Goal: Communication & Community: Ask a question

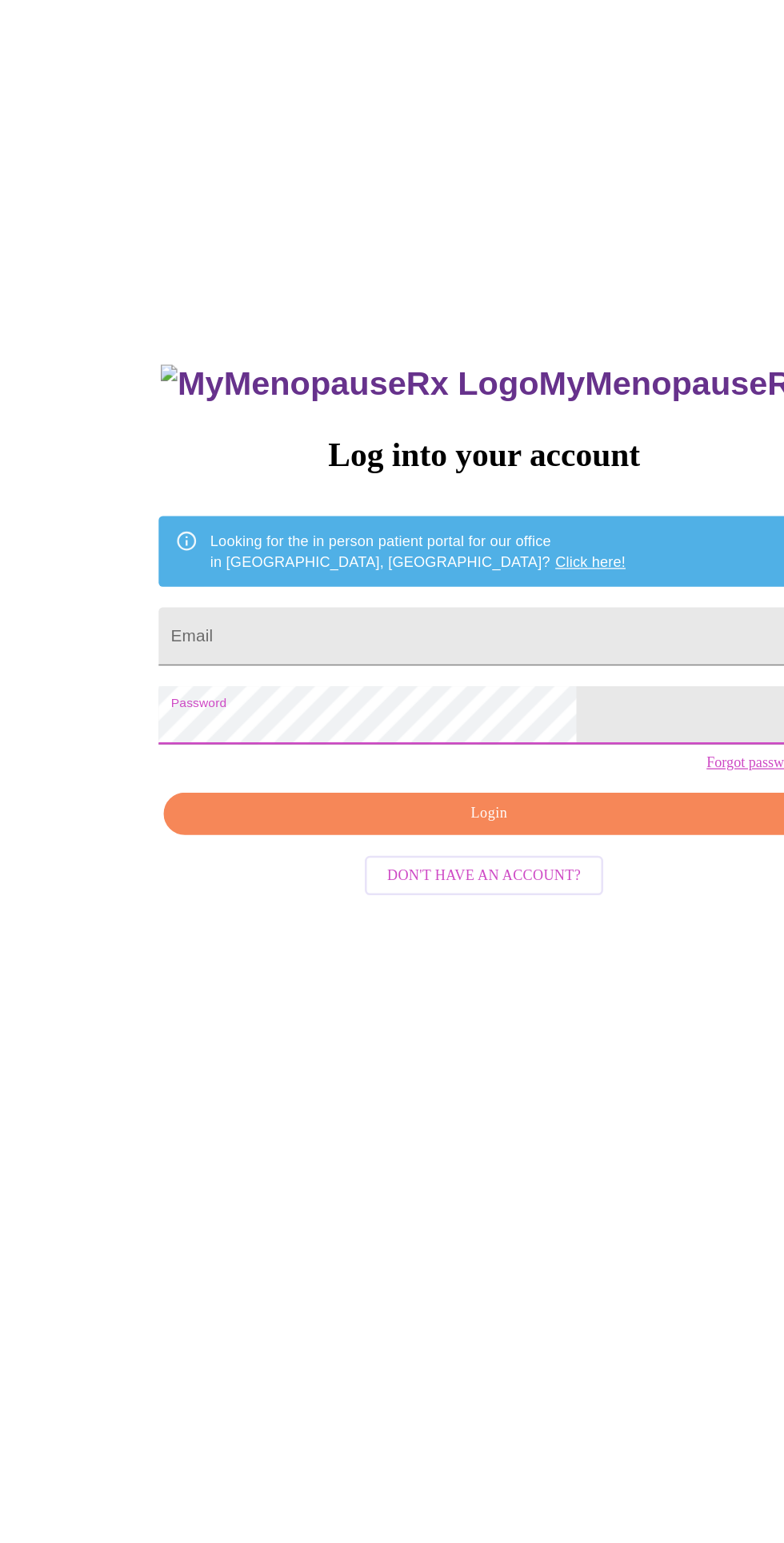
click at [427, 567] on input "Email" at bounding box center [392, 550] width 503 height 45
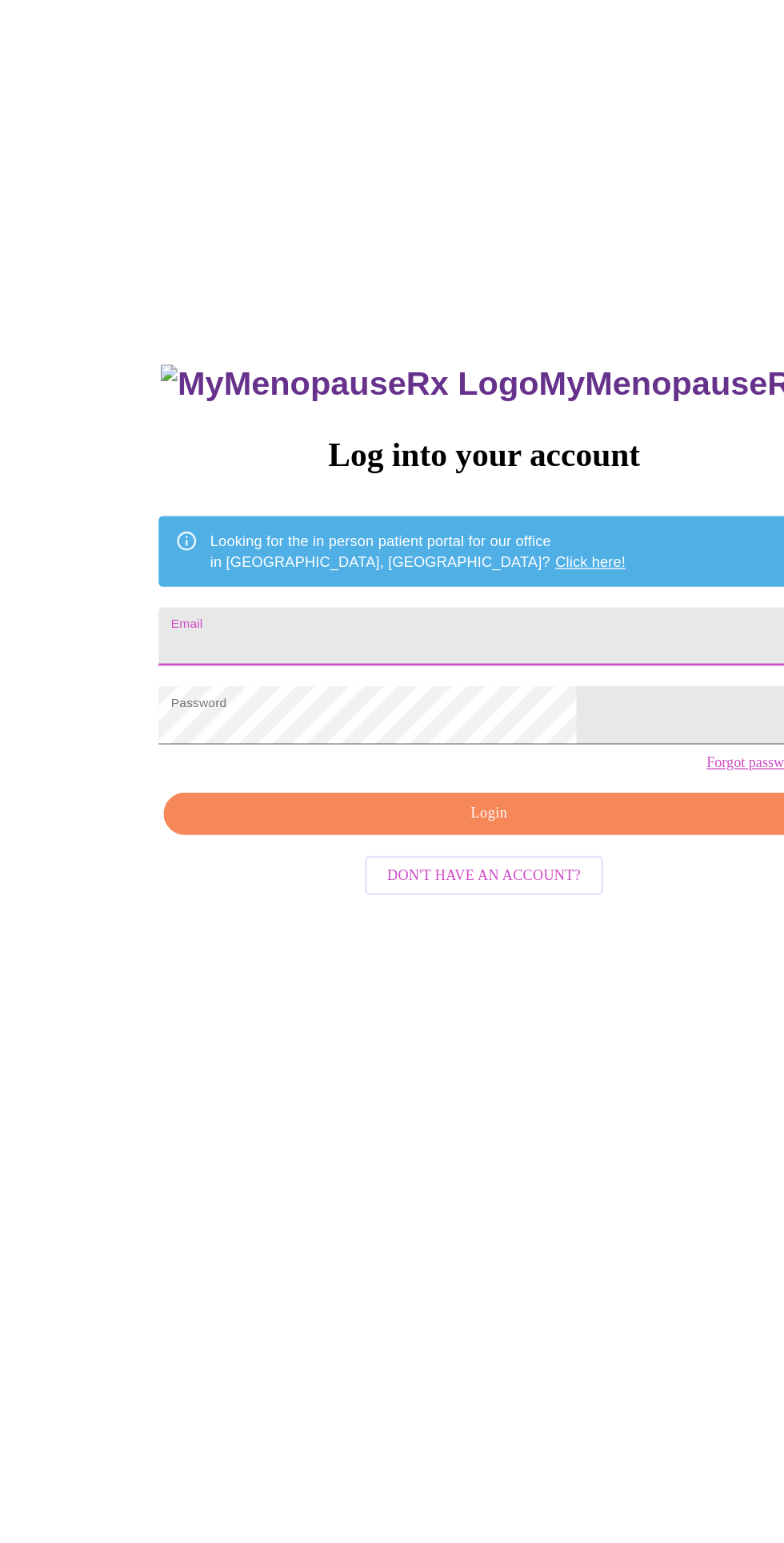
type input "[EMAIL_ADDRESS][DOMAIN_NAME]"
click at [373, 696] on span "Login" at bounding box center [395, 687] width 465 height 20
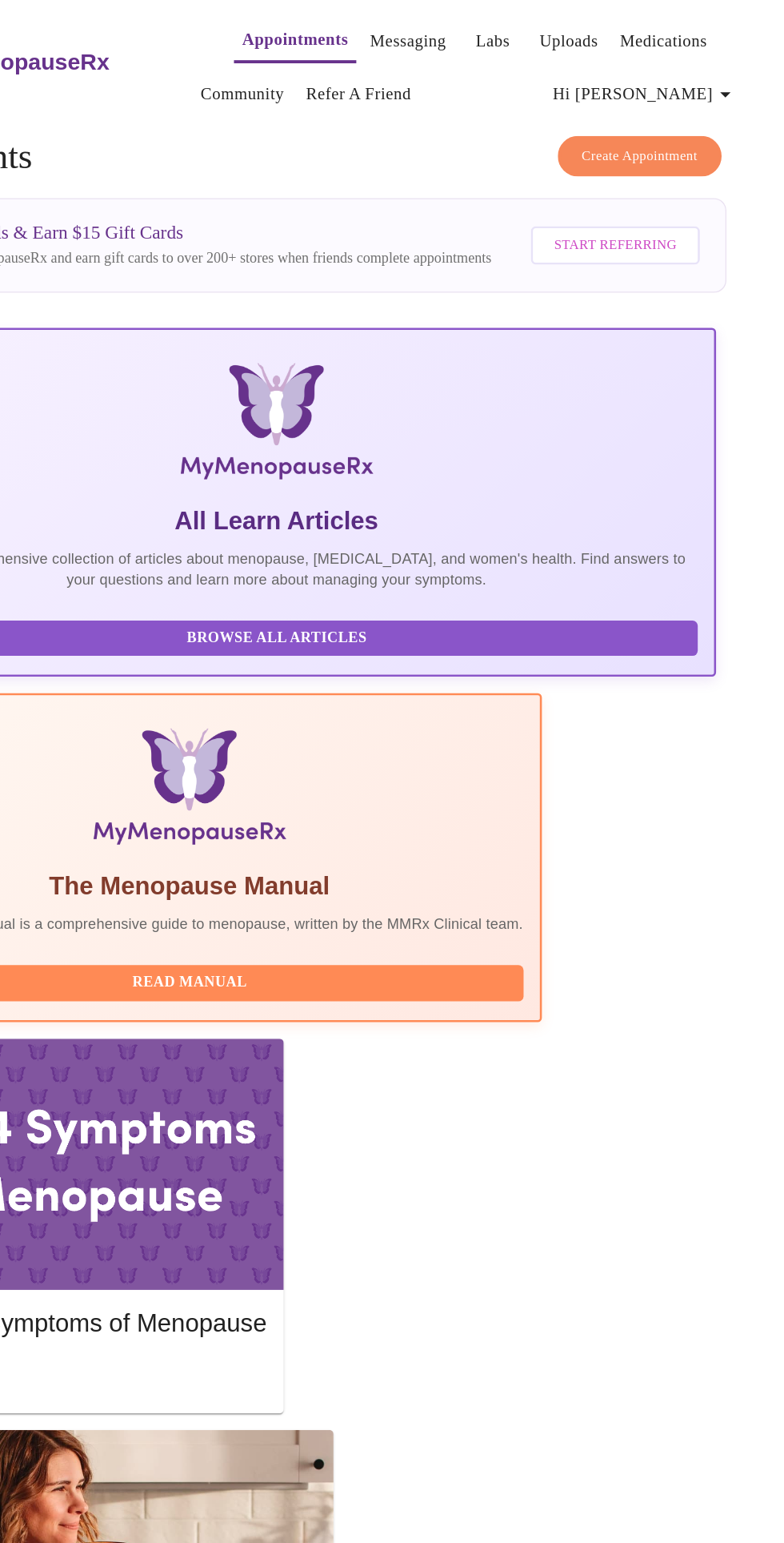
click at [464, 25] on link "Messaging" at bounding box center [493, 32] width 59 height 22
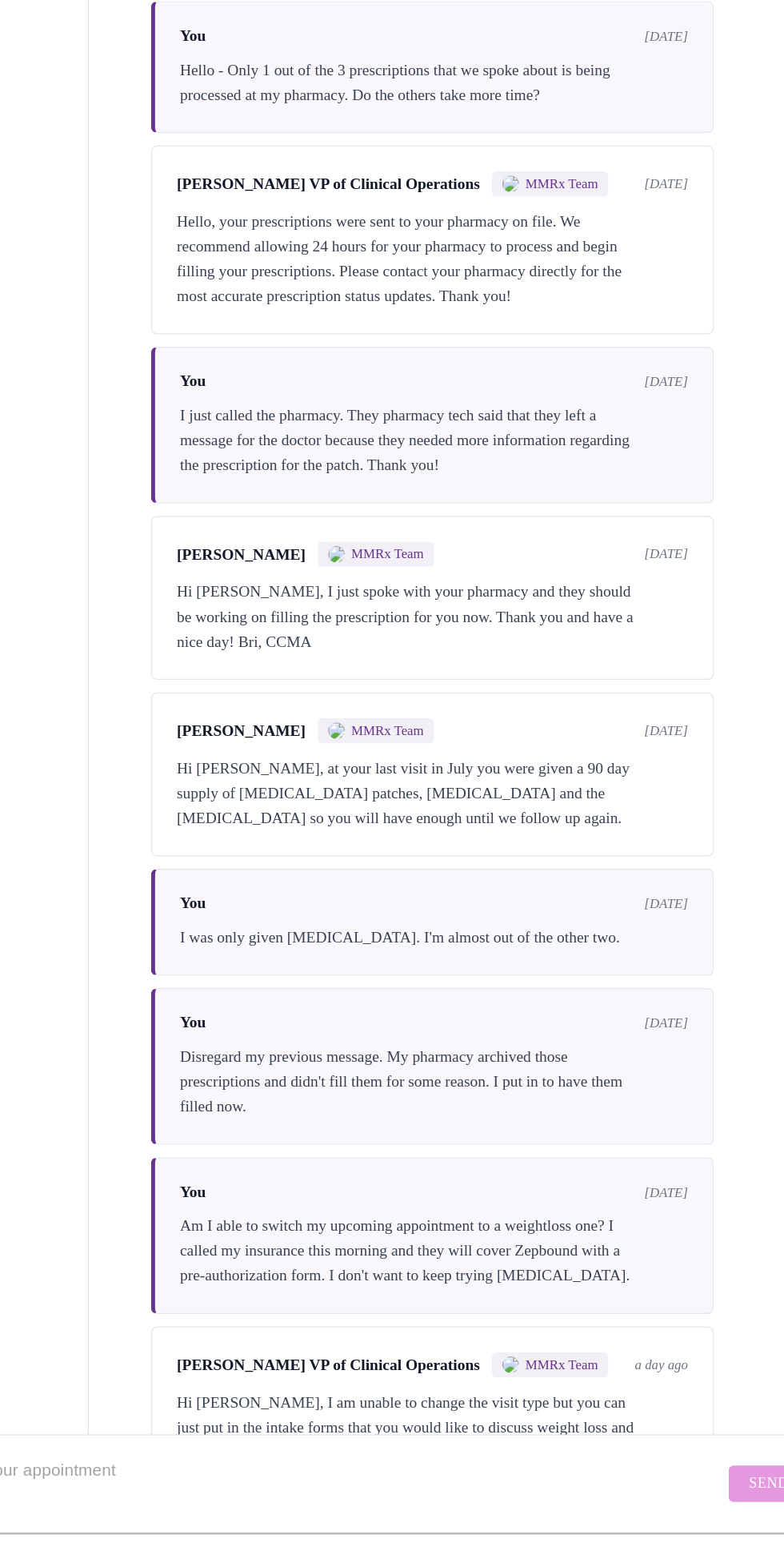
scroll to position [421, 0]
click at [460, 1477] on textarea "Send a message about your appointment" at bounding box center [383, 1496] width 707 height 51
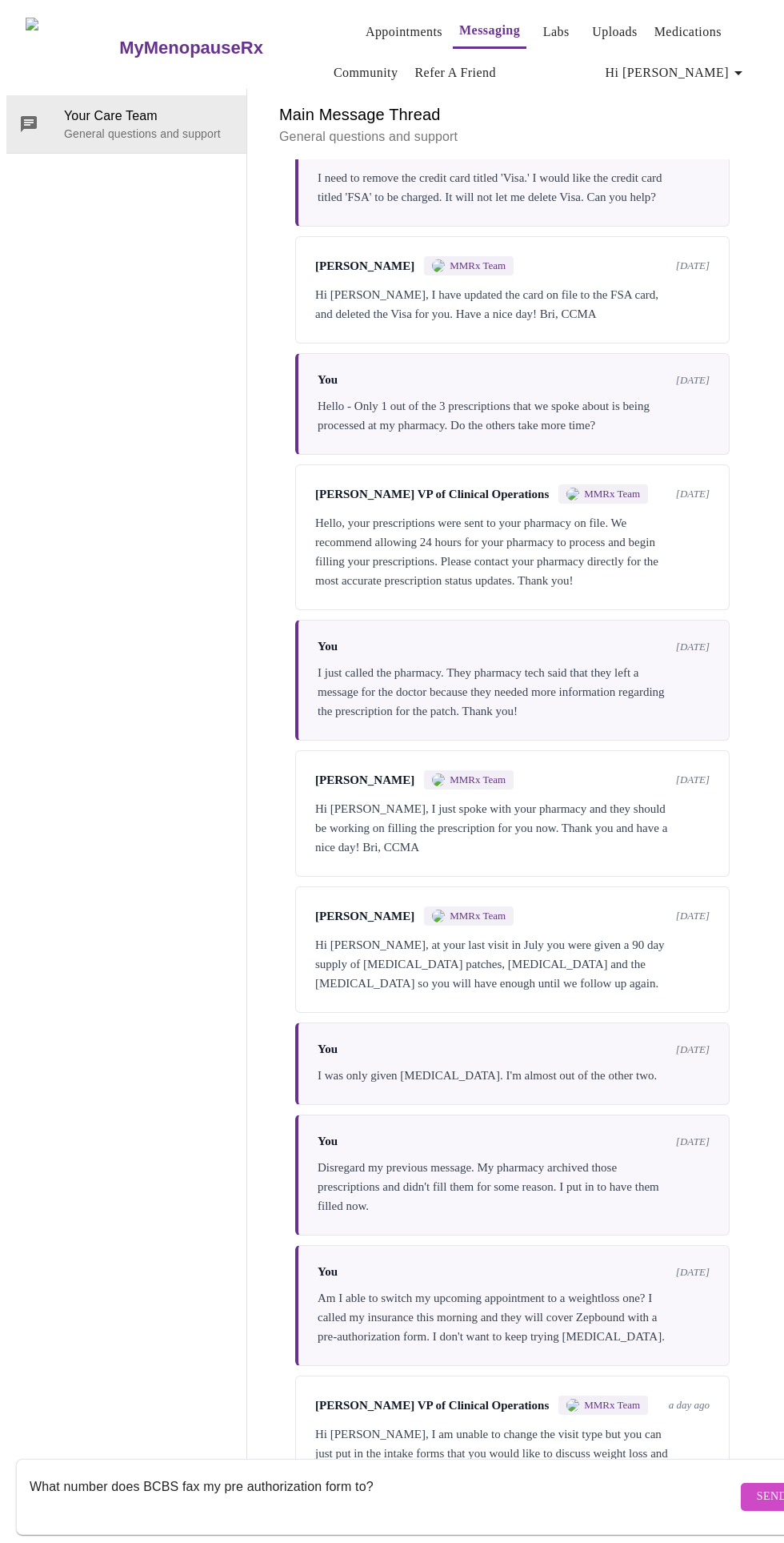
scroll to position [74, 0]
type textarea "What number does BCBS fax my pre authorization form to?"
click at [757, 1486] on span "Send" at bounding box center [772, 1496] width 31 height 20
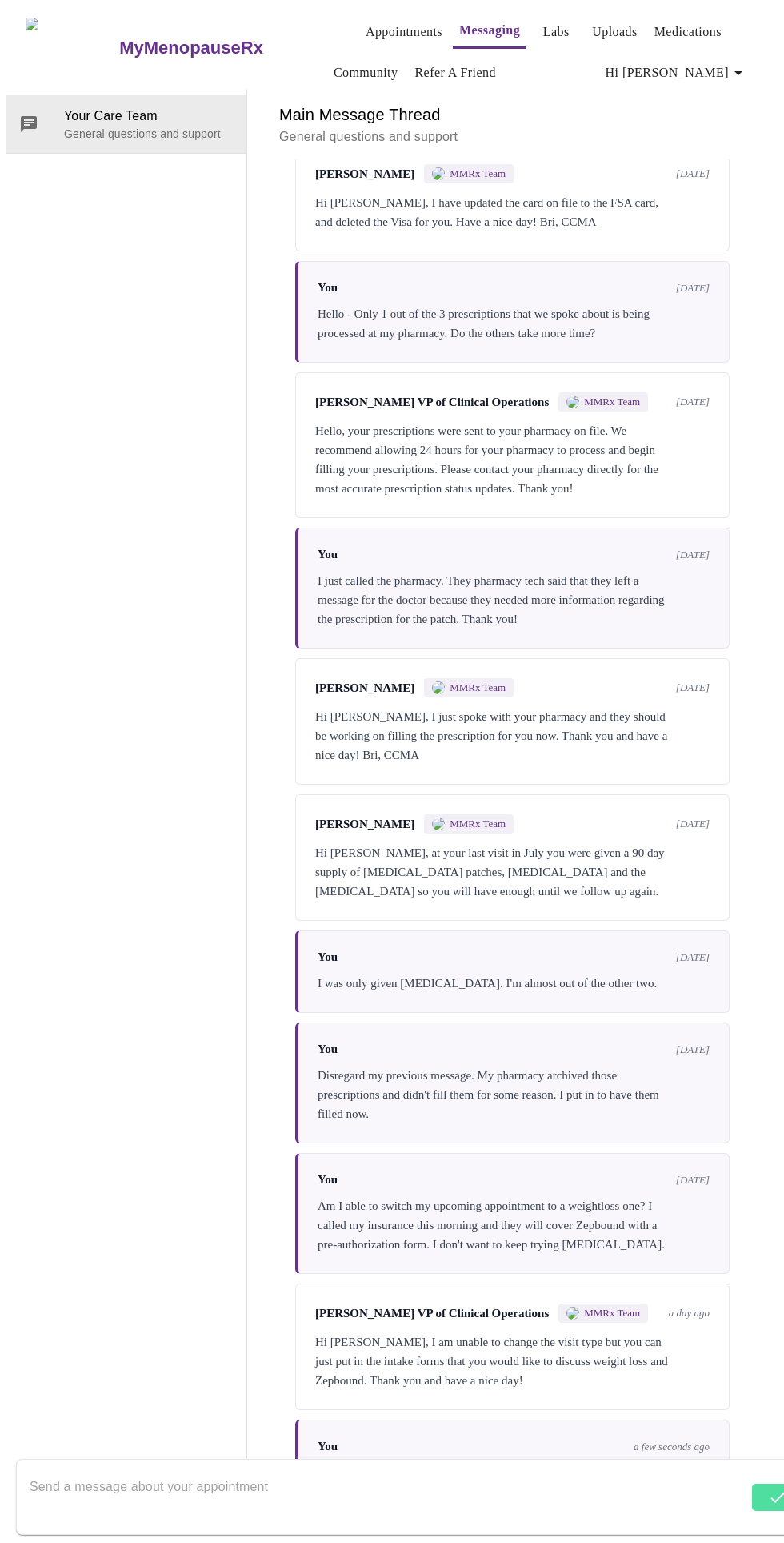
scroll to position [517, 0]
